Goal: Transaction & Acquisition: Book appointment/travel/reservation

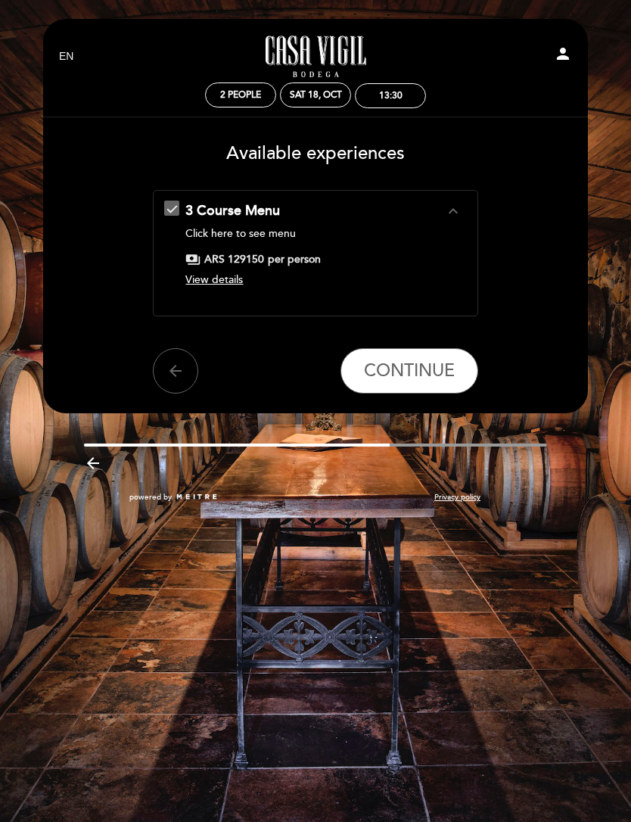
click at [232, 278] on span "View details" at bounding box center [213, 279] width 57 height 13
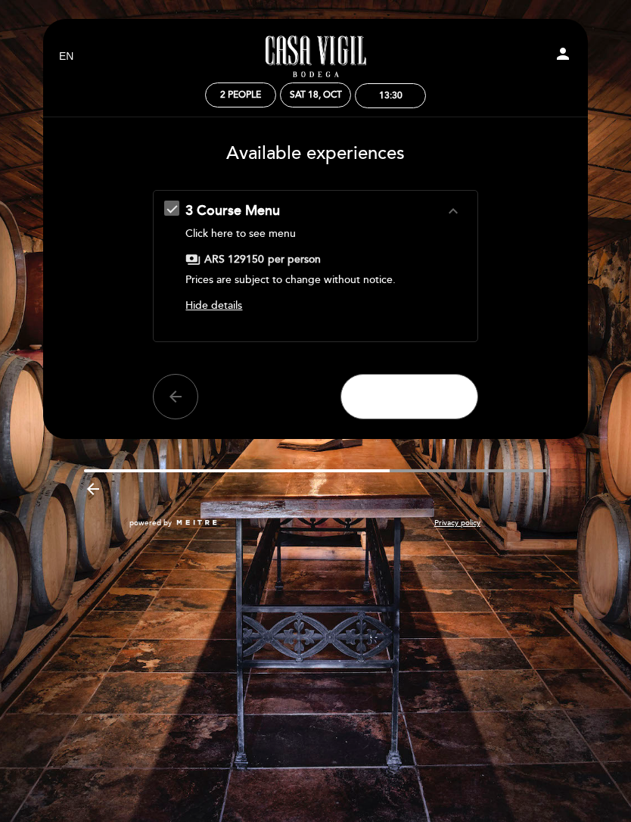
click at [430, 393] on span "CONTINUE" at bounding box center [409, 396] width 91 height 21
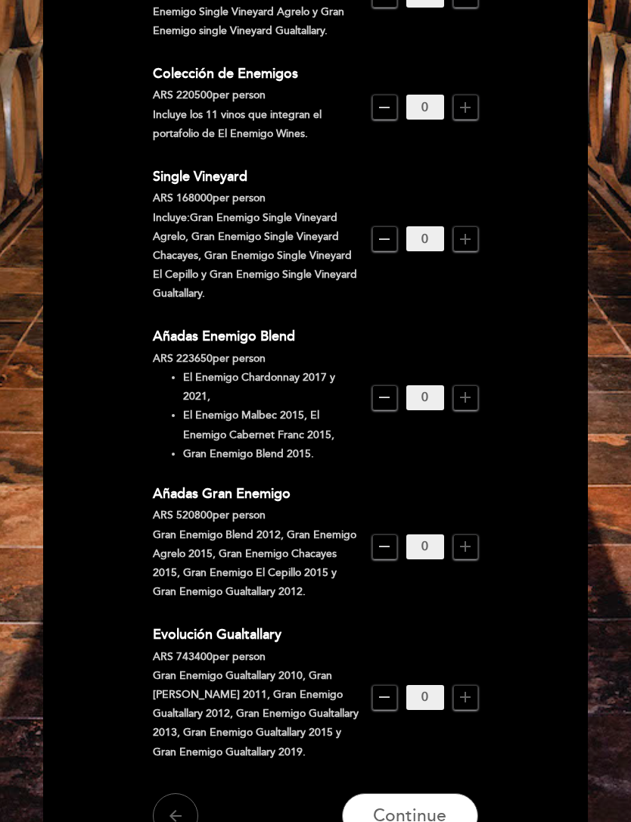
scroll to position [996, 0]
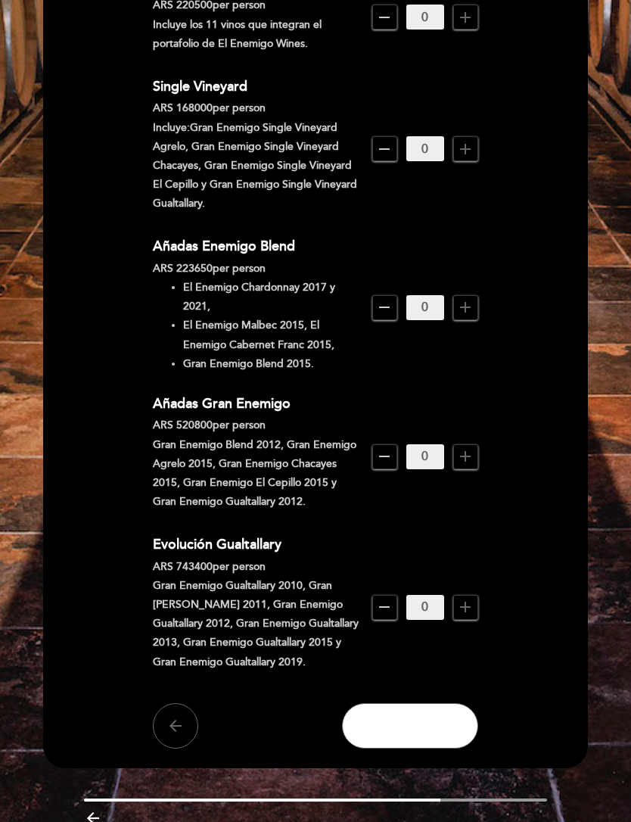
click at [449, 733] on button "Continue" at bounding box center [410, 725] width 136 height 45
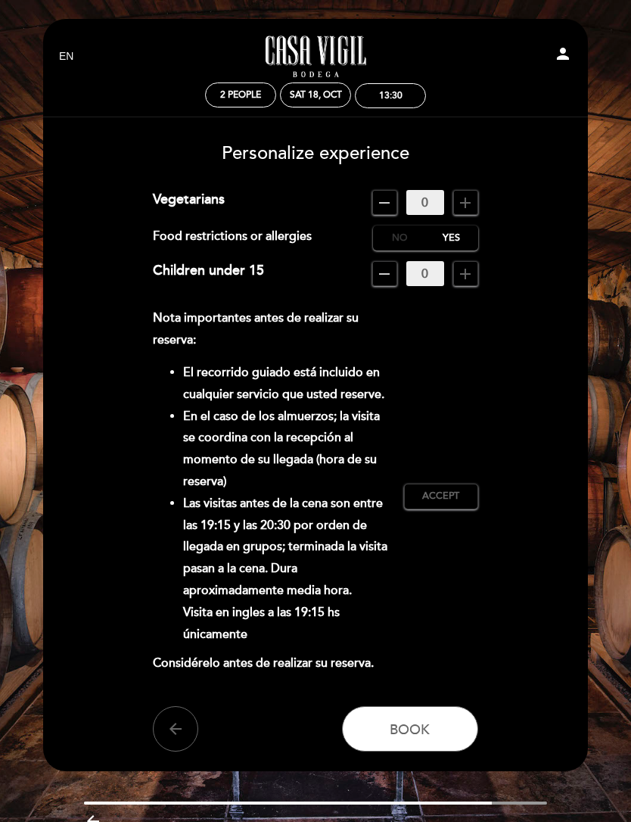
click at [390, 235] on label "No" at bounding box center [399, 237] width 53 height 25
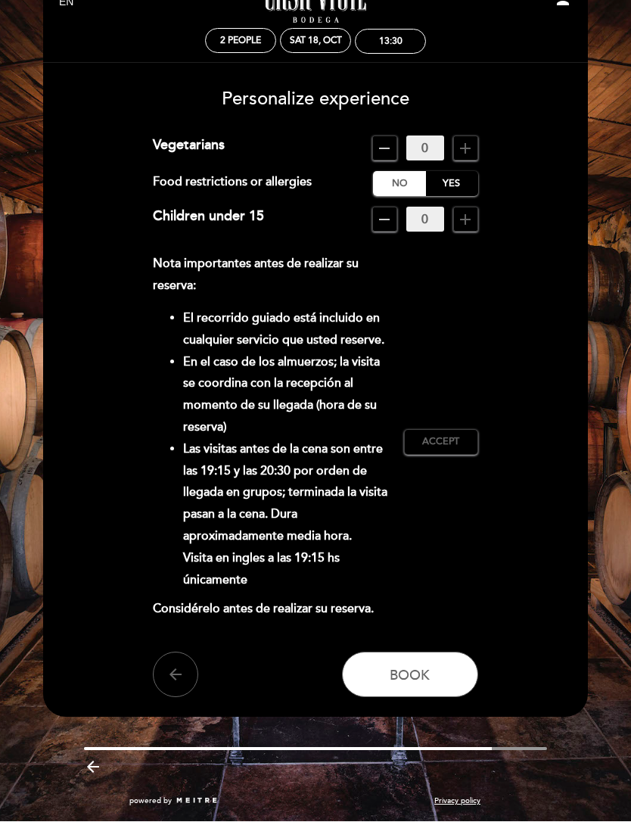
scroll to position [67, 0]
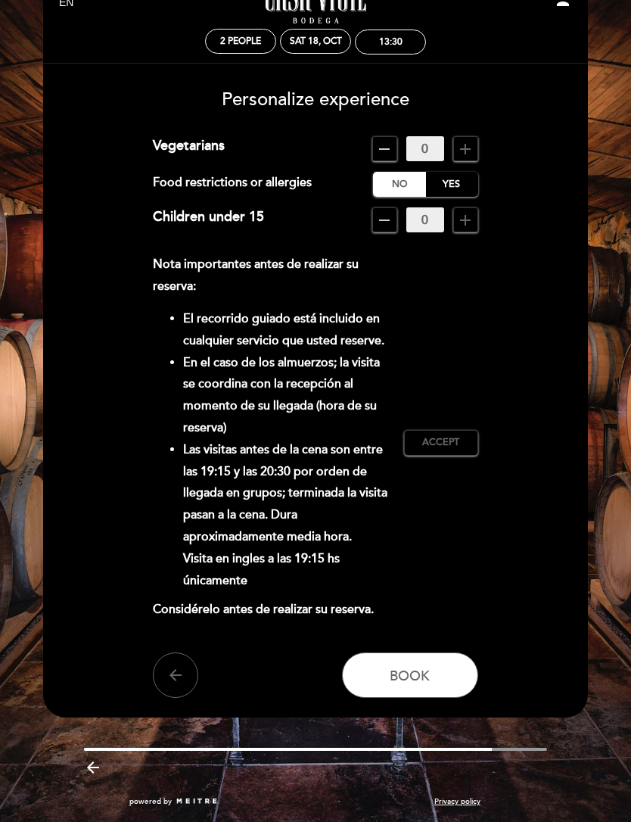
click at [437, 677] on button "Book" at bounding box center [410, 674] width 136 height 45
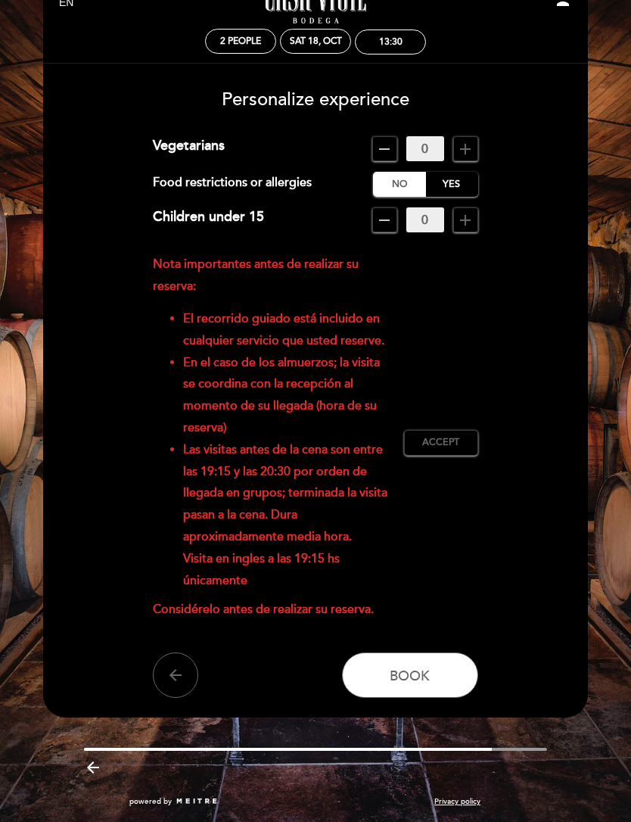
click at [456, 443] on button "Accept Accepted" at bounding box center [441, 443] width 74 height 26
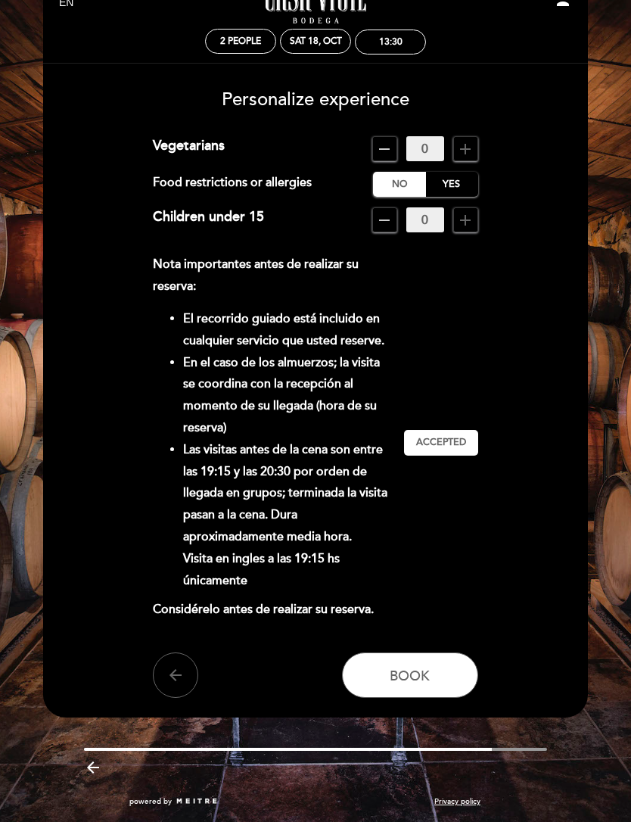
click at [440, 667] on button "Book" at bounding box center [410, 674] width 136 height 45
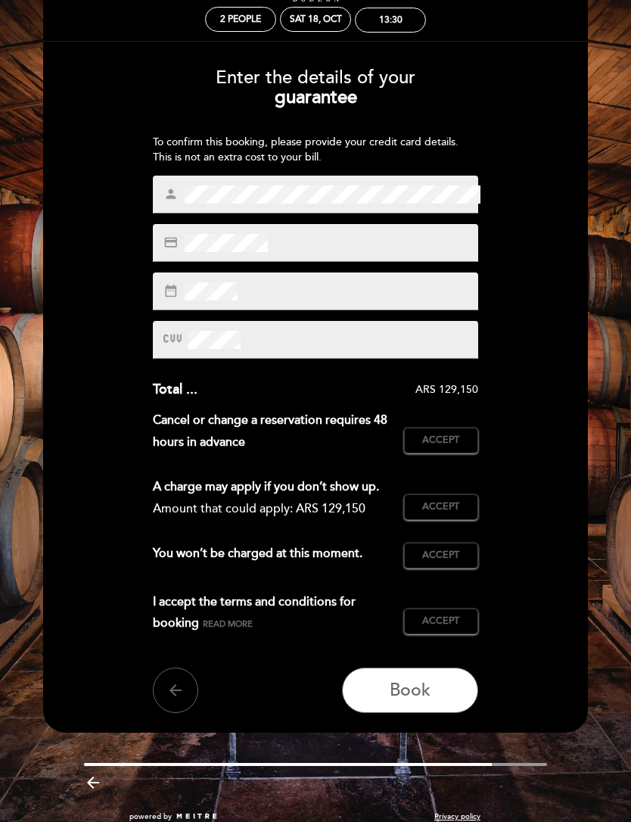
scroll to position [22, 0]
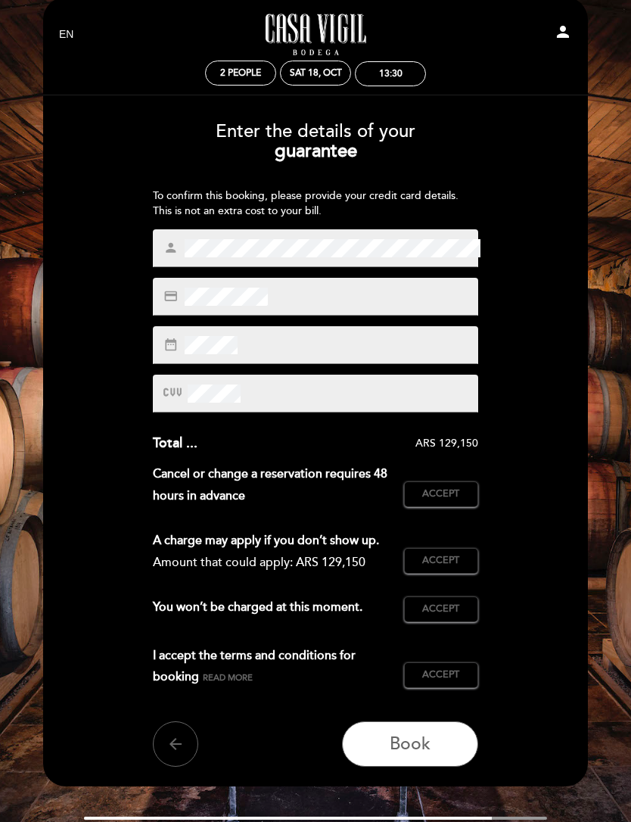
click at [309, 300] on div "credit_card" at bounding box center [315, 297] width 325 height 38
click at [364, 306] on div "credit_card" at bounding box center [315, 297] width 325 height 38
click at [366, 306] on div "credit_card" at bounding box center [315, 297] width 325 height 38
click at [368, 295] on div "credit_card" at bounding box center [315, 297] width 325 height 38
click at [309, 294] on div "credit_card" at bounding box center [315, 297] width 325 height 38
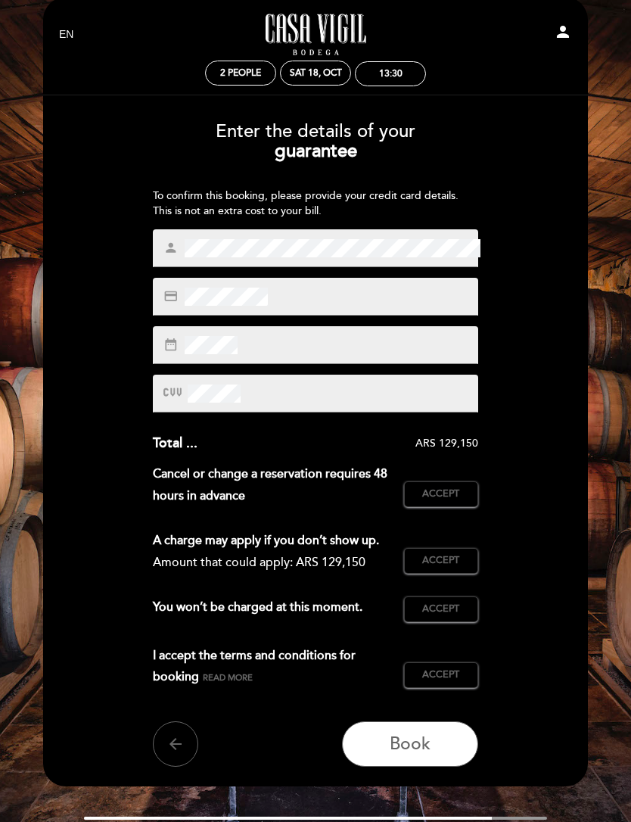
click at [364, 348] on div "date_range" at bounding box center [315, 345] width 325 height 38
click at [306, 390] on div at bounding box center [315, 393] width 325 height 38
click at [537, 425] on div "Enter the details of your guarantee To confirm this booking, please provide you…" at bounding box center [315, 438] width 523 height 655
click at [464, 481] on button "Accept Accepted" at bounding box center [441, 494] width 74 height 26
click at [457, 567] on span "Accept" at bounding box center [440, 561] width 37 height 14
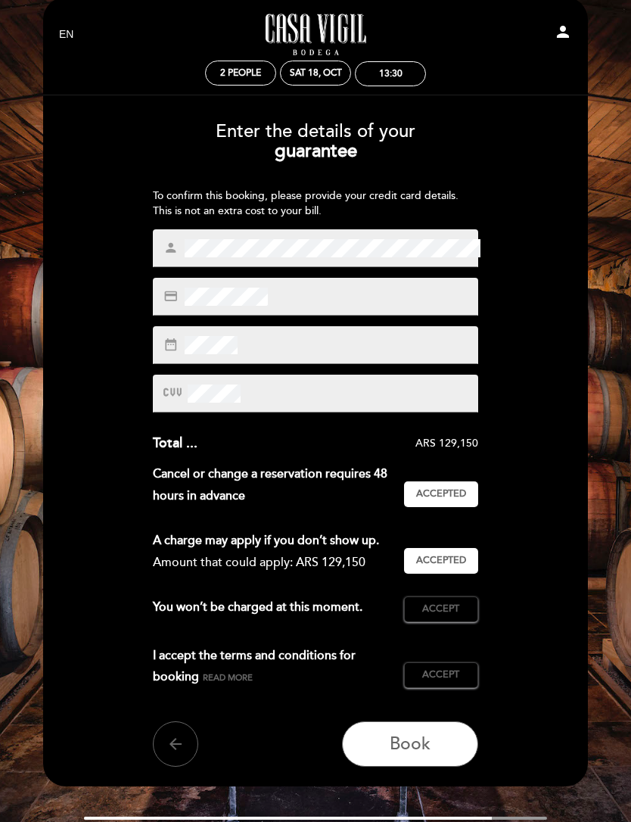
click at [451, 616] on span "Accept" at bounding box center [440, 609] width 37 height 14
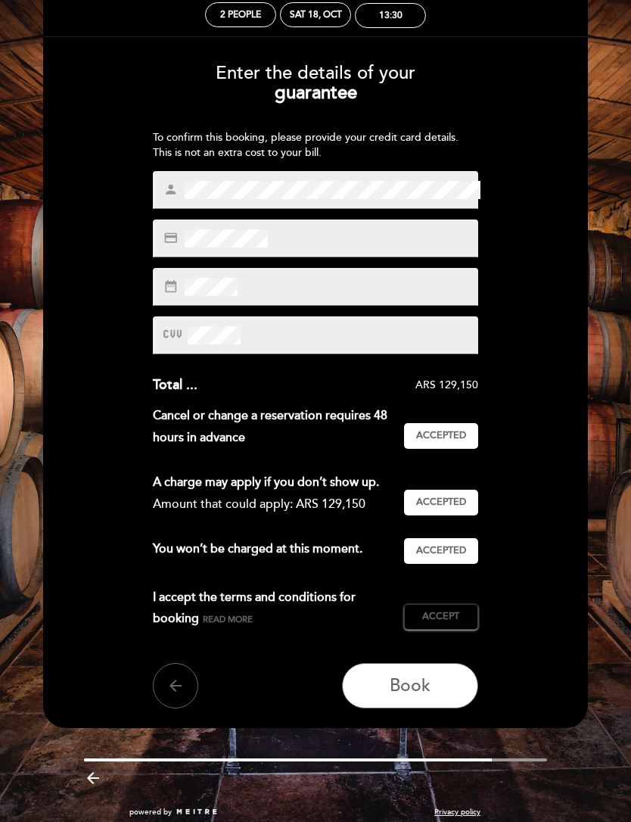
scroll to position [80, 0]
click at [449, 623] on span "Accept" at bounding box center [440, 617] width 37 height 14
click at [438, 694] on button "Book" at bounding box center [410, 685] width 136 height 45
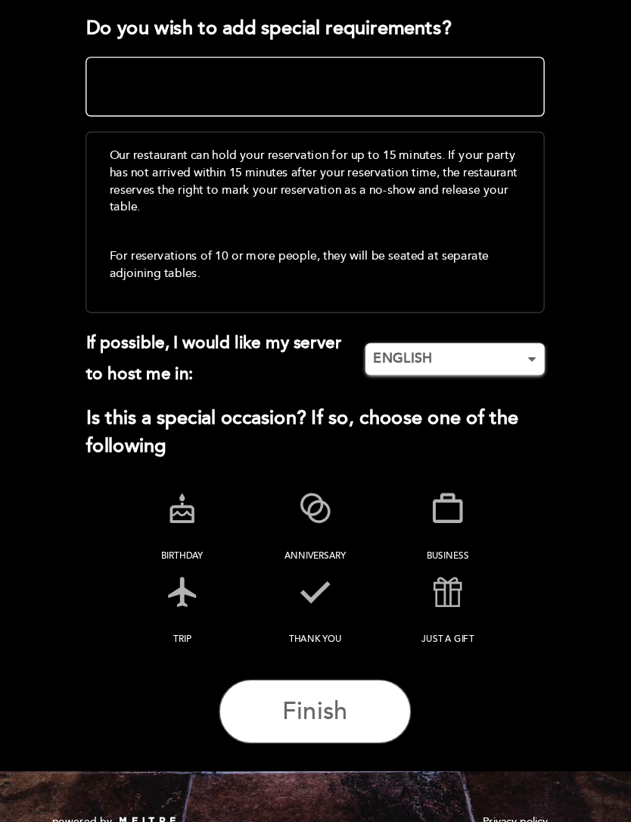
scroll to position [12, 0]
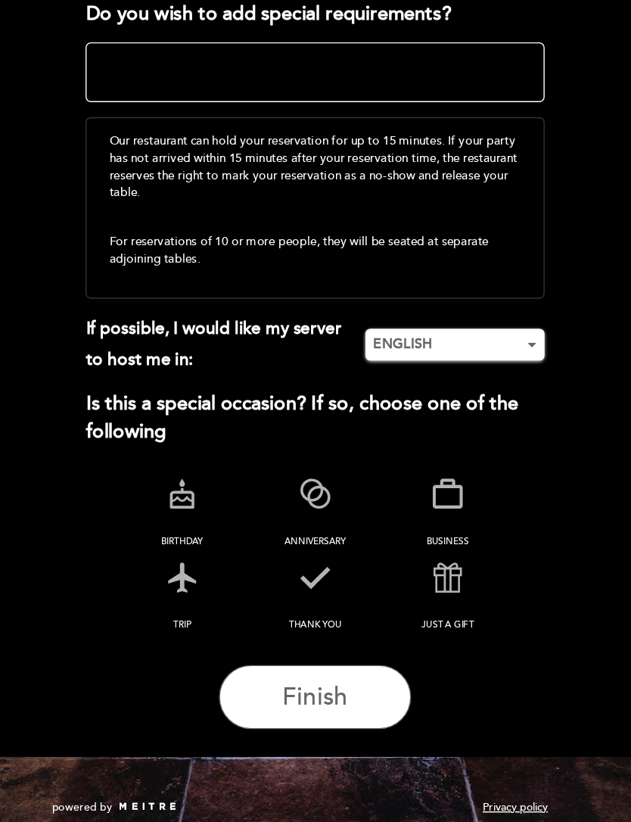
click at [464, 480] on span "button" at bounding box center [469, 485] width 11 height 11
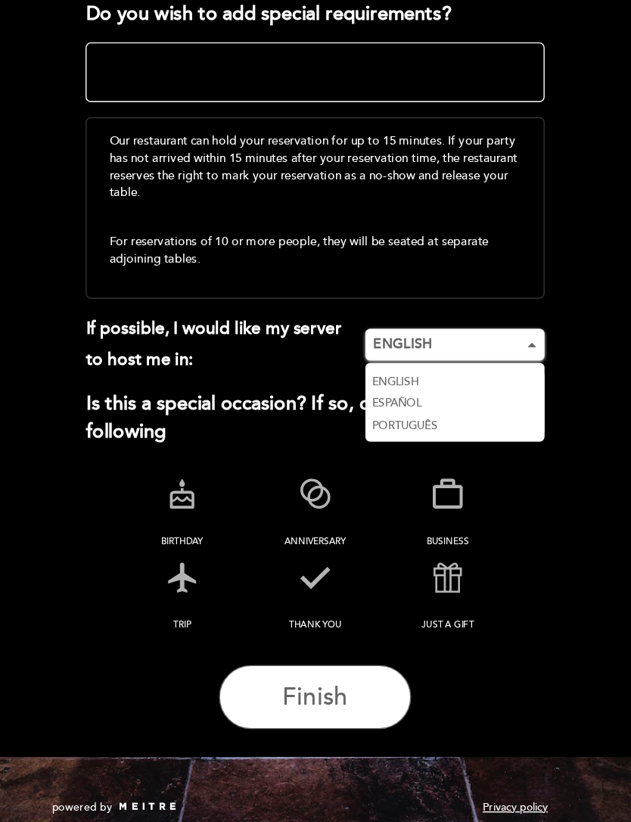
click at [351, 517] on link "ESPAÑOL" at bounding box center [414, 525] width 127 height 16
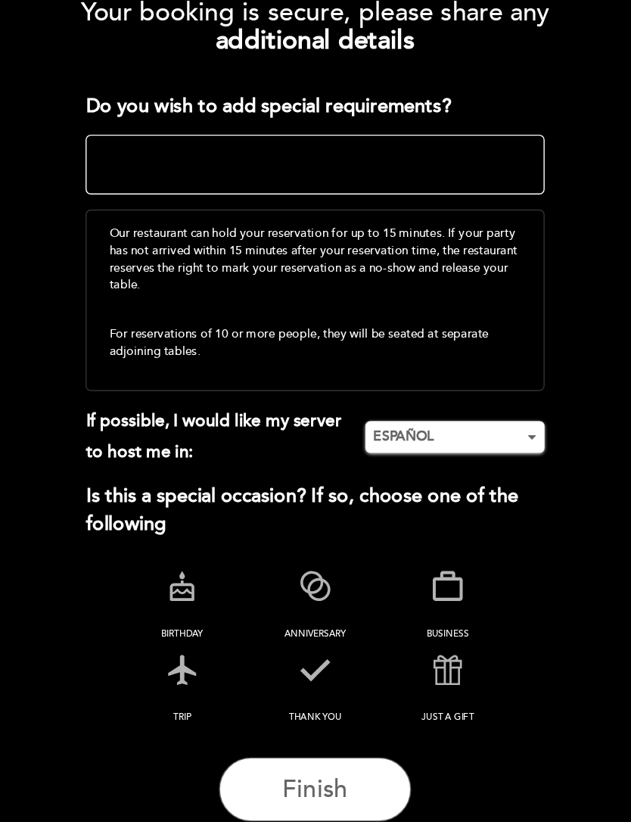
click at [202, 631] on icon at bounding box center [221, 650] width 39 height 39
click at [296, 571] on icon at bounding box center [315, 590] width 39 height 39
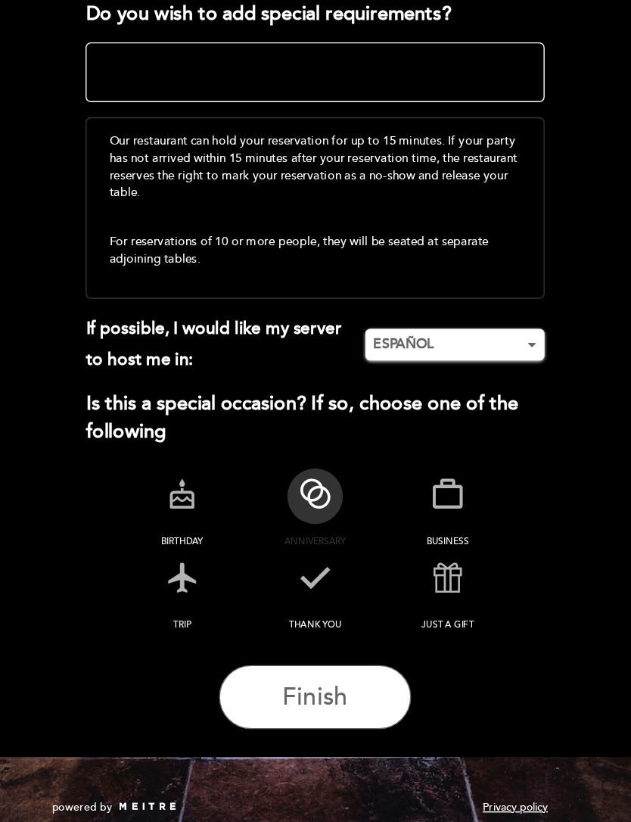
click at [247, 710] on button "Finish" at bounding box center [315, 732] width 136 height 45
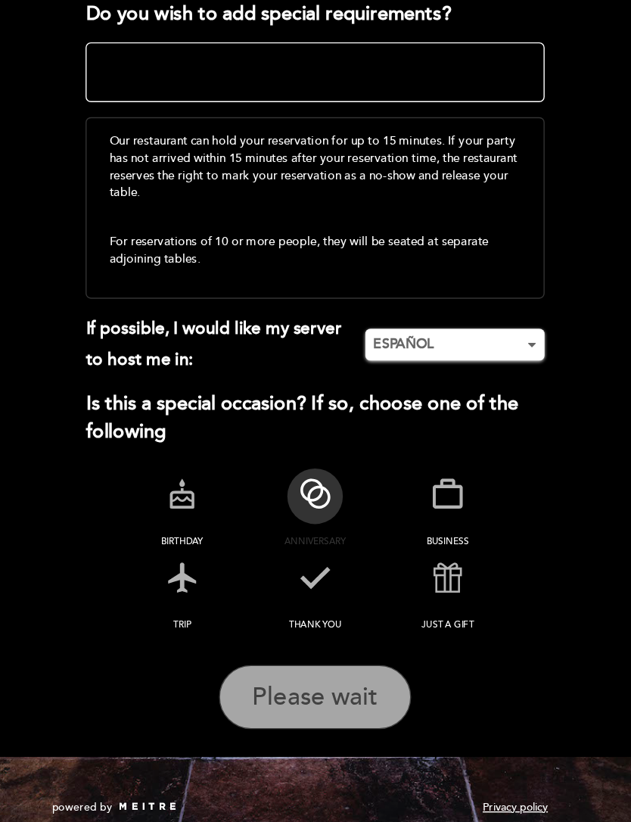
scroll to position [0, 0]
